Goal: Task Accomplishment & Management: Use online tool/utility

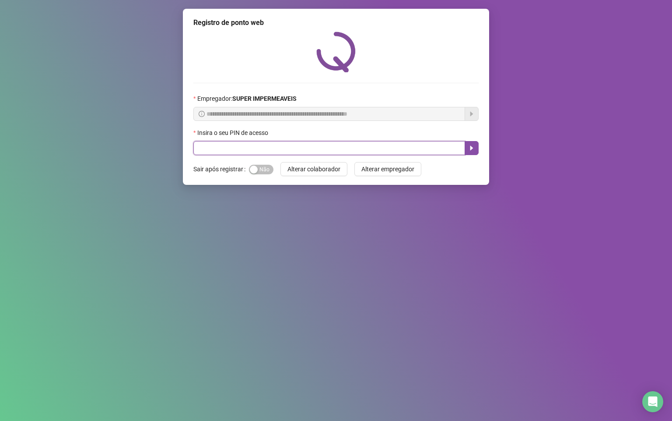
click at [234, 150] on input "text" at bounding box center [329, 148] width 272 height 14
type input "*****"
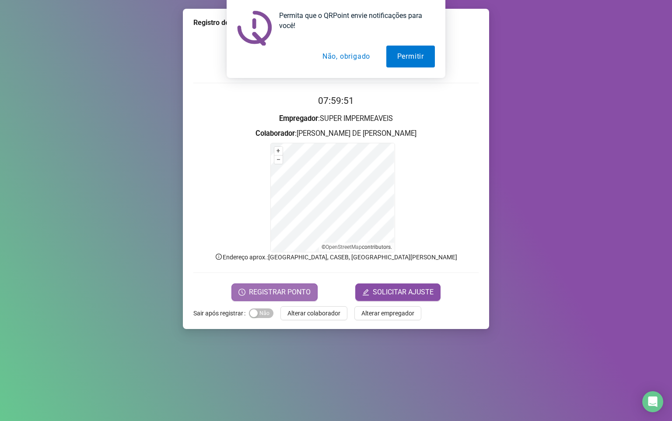
click at [279, 292] on span "REGISTRAR PONTO" at bounding box center [280, 292] width 62 height 11
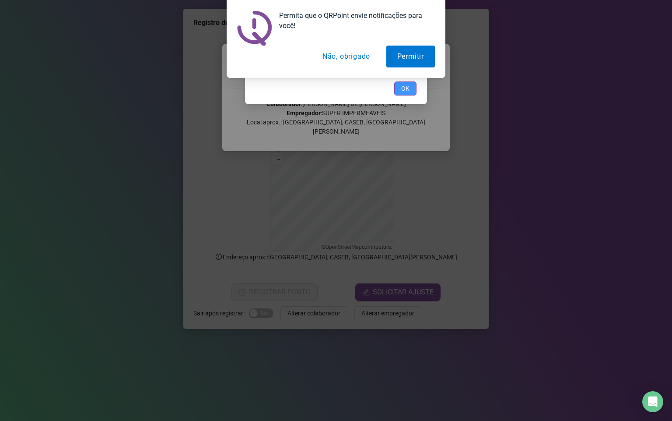
click at [406, 85] on span "OK" at bounding box center [405, 89] width 8 height 10
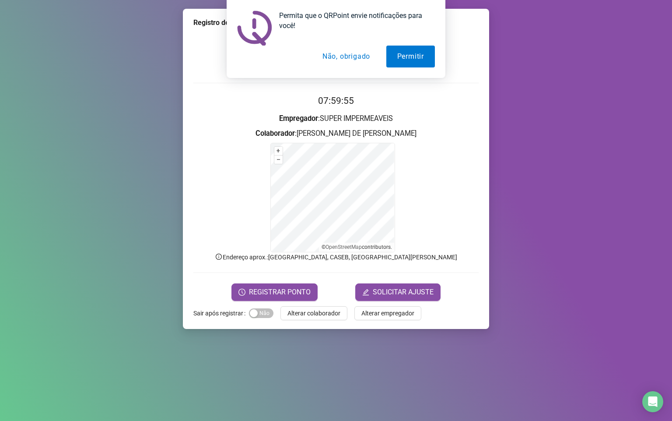
click at [363, 62] on button "Não, obrigado" at bounding box center [347, 57] width 70 height 22
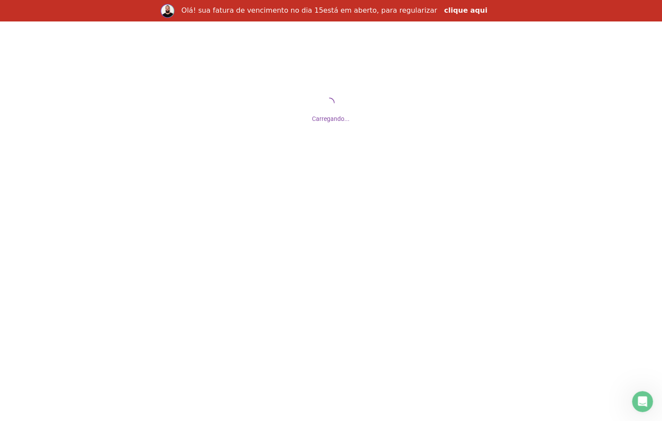
click at [444, 12] on link "clique aqui" at bounding box center [465, 11] width 43 height 10
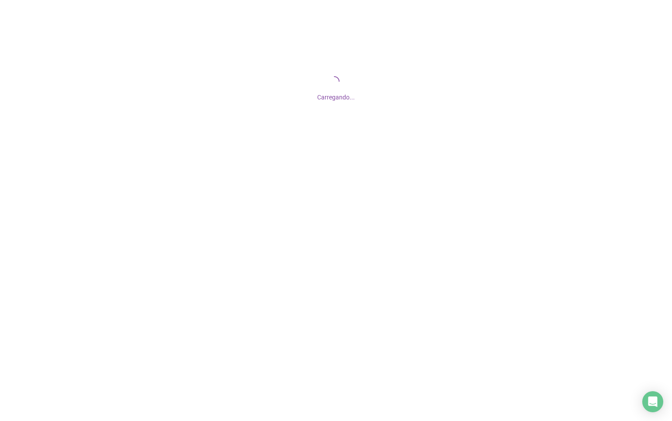
click at [456, 7] on div "Carregando..." at bounding box center [336, 87] width 672 height 175
